Goal: Communication & Community: Answer question/provide support

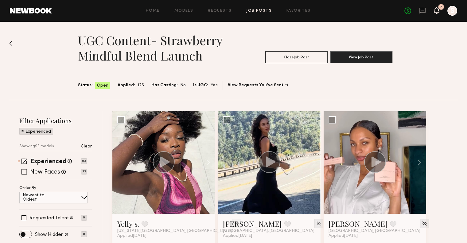
click at [436, 7] on icon at bounding box center [436, 7] width 1 height 1
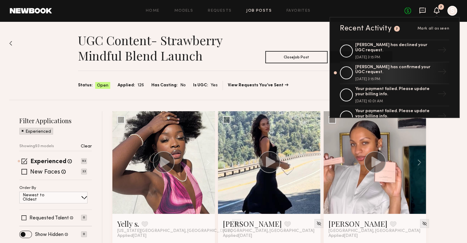
click at [421, 9] on icon at bounding box center [422, 10] width 7 height 7
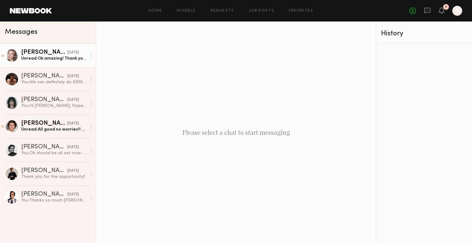
click at [53, 61] on div "Unread: Ok amazing! Thank you for sending those over. My address is [STREET_ADD…" at bounding box center [53, 59] width 65 height 6
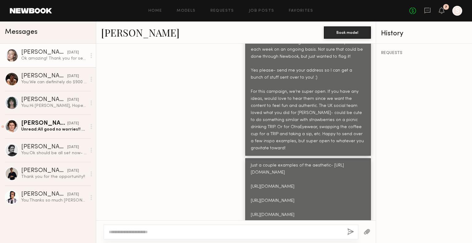
scroll to position [1052, 0]
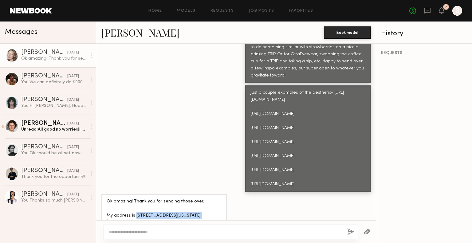
drag, startPoint x: 140, startPoint y: 193, endPoint x: 134, endPoint y: 186, distance: 9.4
click at [134, 198] on div "Ok amazing! Thank you for sending those over. My address is [STREET_ADDRESS][US…" at bounding box center [164, 219] width 115 height 42
copy div "[STREET_ADDRESS][US_STATE]"
drag, startPoint x: 130, startPoint y: 207, endPoint x: 168, endPoint y: 205, distance: 38.1
click at [168, 205] on div "Ok amazing! Thank you for sending those over. My address is [STREET_ADDRESS][US…" at bounding box center [164, 219] width 115 height 42
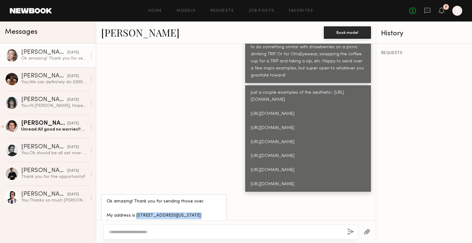
copy div "[EMAIL_ADDRESS]"
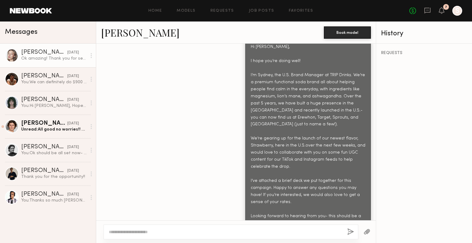
scroll to position [274, 0]
